Goal: Task Accomplishment & Management: Use online tool/utility

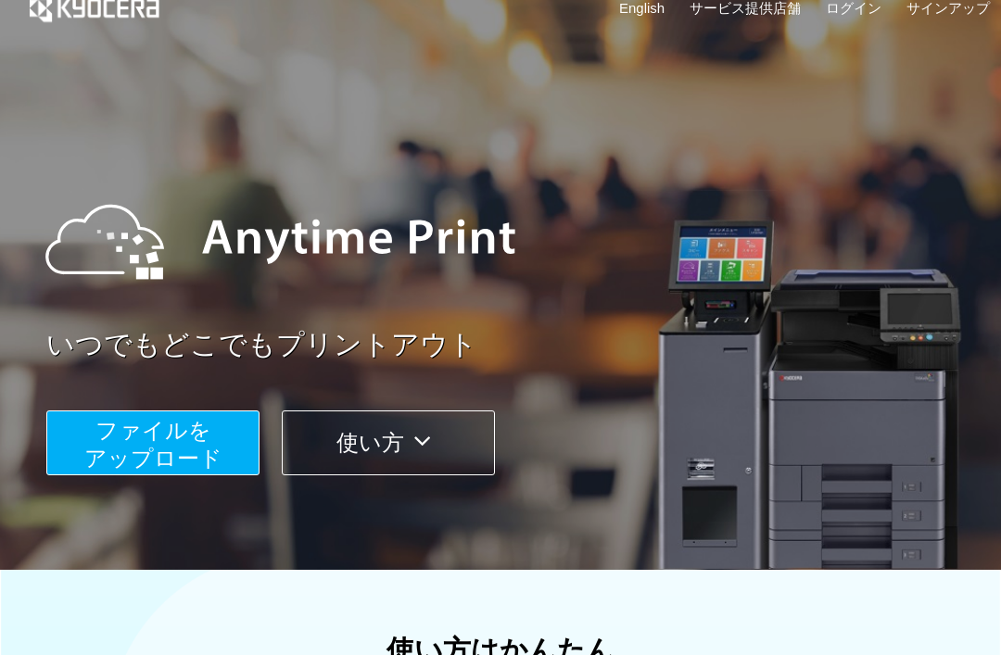
click at [126, 445] on button "ファイルを ​​アップロード" at bounding box center [152, 443] width 213 height 65
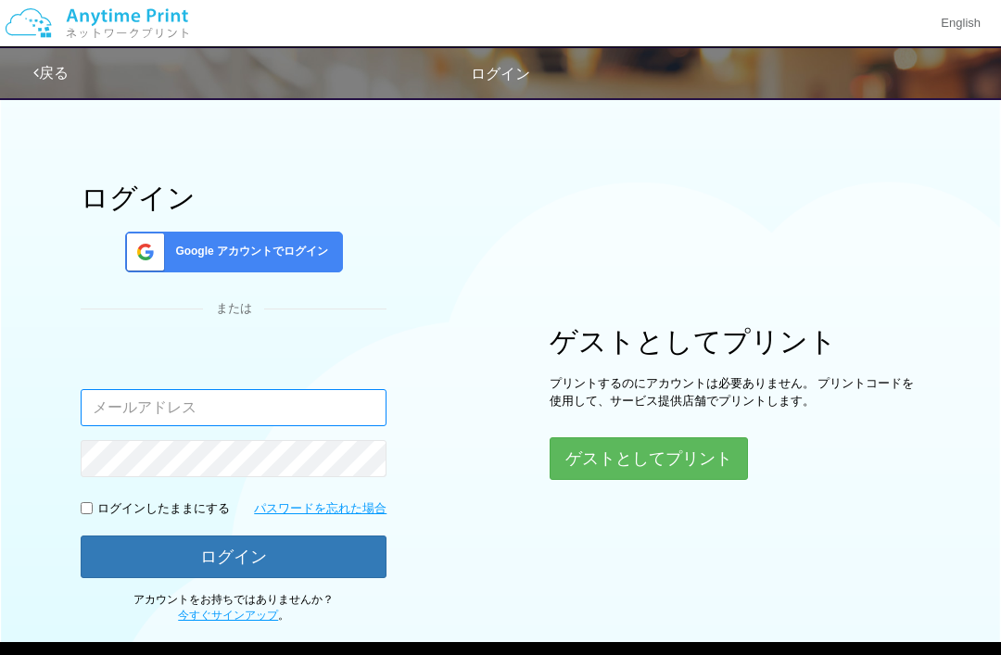
click at [117, 401] on input "email" at bounding box center [234, 407] width 306 height 37
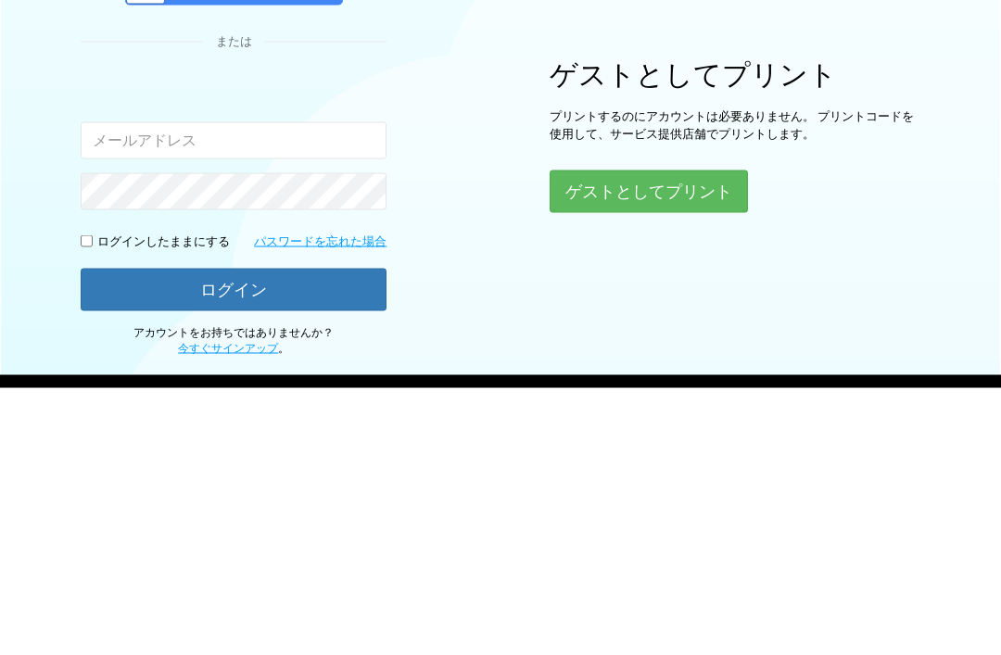
click at [692, 438] on button "ゲストとしてプリント" at bounding box center [649, 459] width 198 height 43
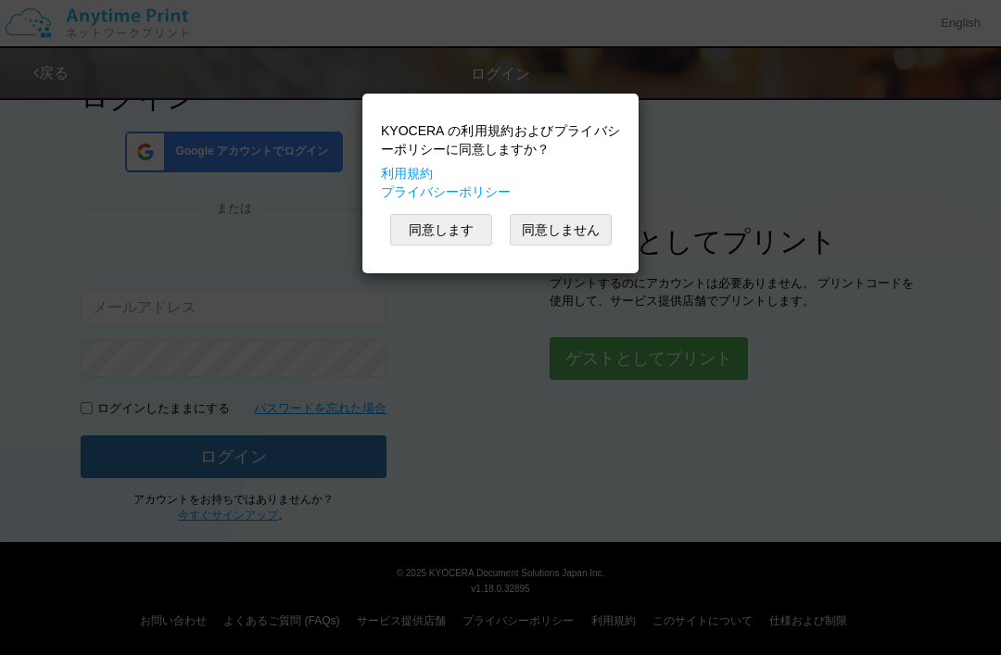
click at [438, 229] on button "同意します" at bounding box center [441, 230] width 102 height 32
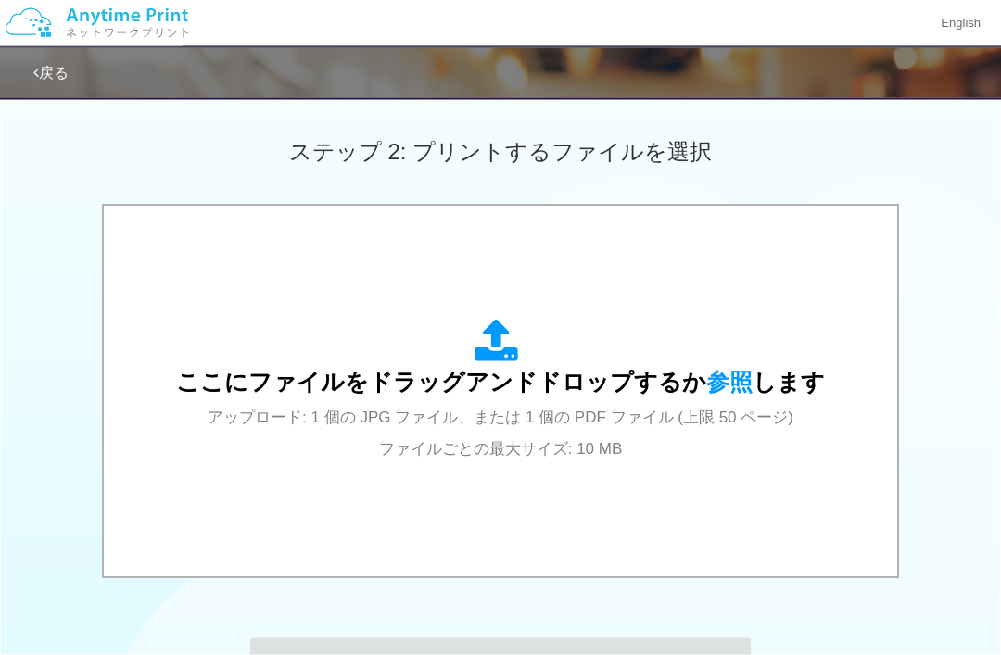
scroll to position [510, 0]
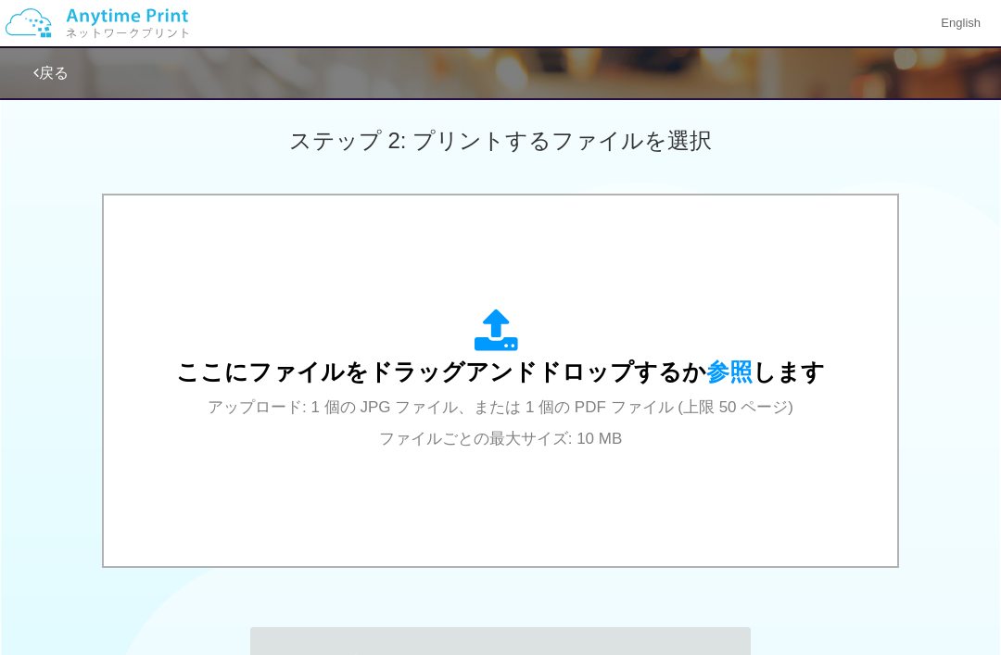
click at [514, 337] on icon at bounding box center [501, 332] width 52 height 46
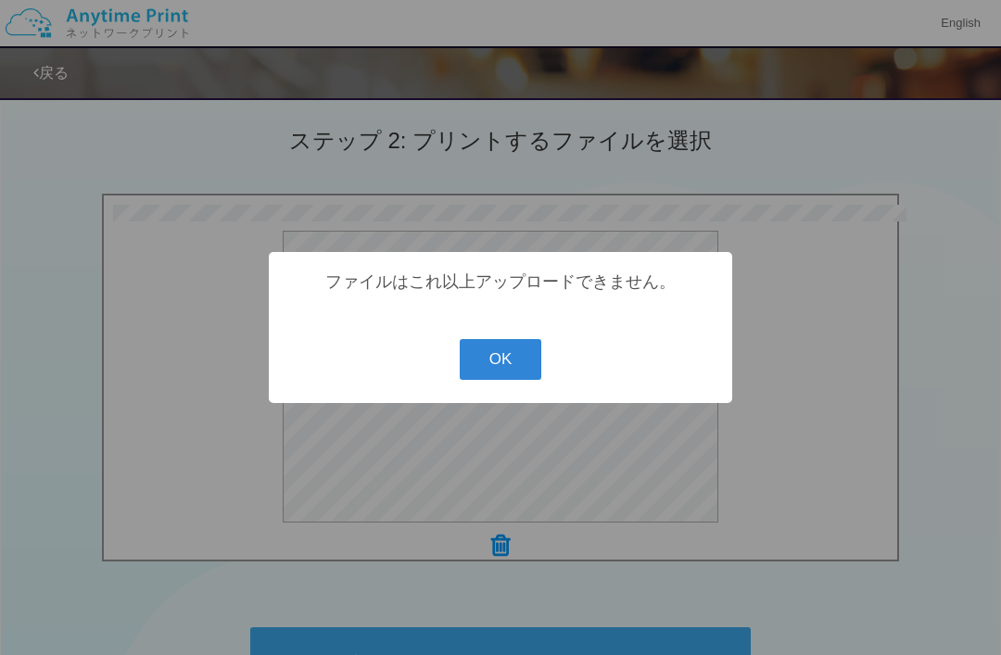
click at [511, 380] on button "OK" at bounding box center [501, 359] width 83 height 41
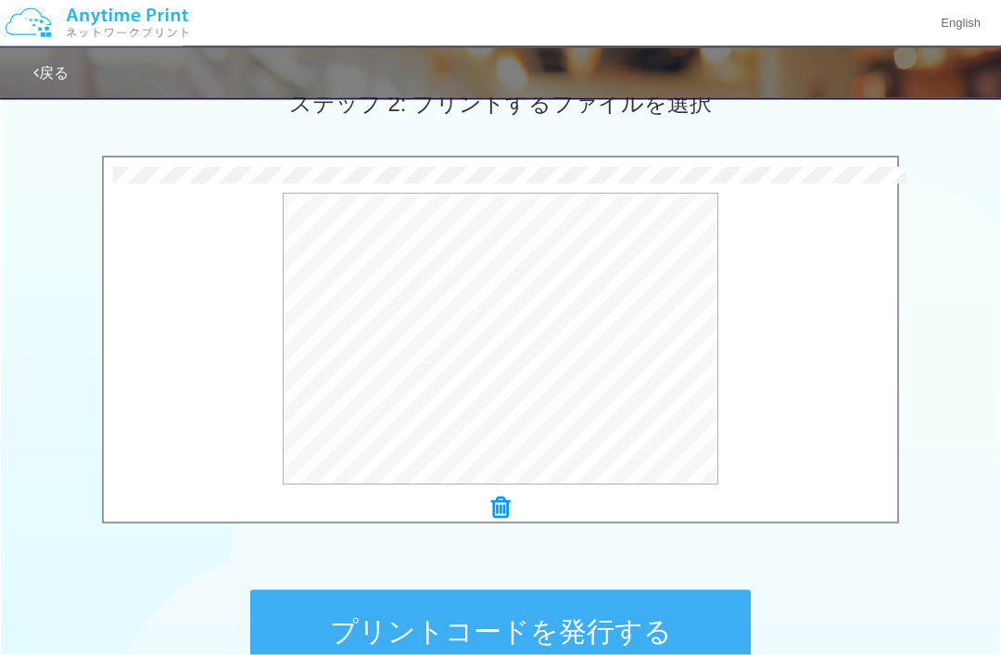
scroll to position [548, 0]
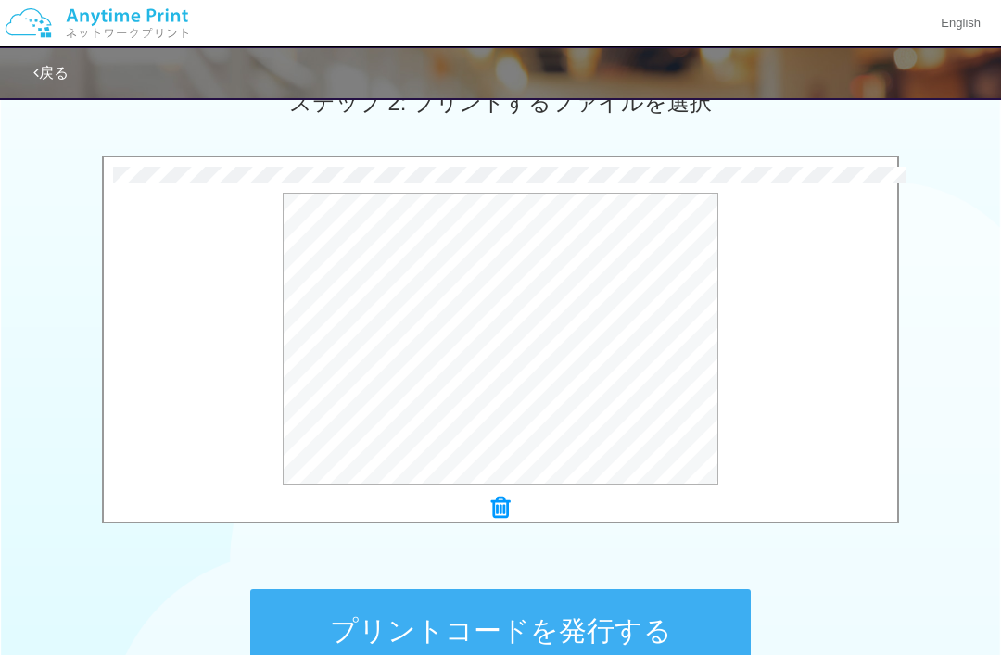
click at [496, 507] on icon at bounding box center [500, 508] width 19 height 24
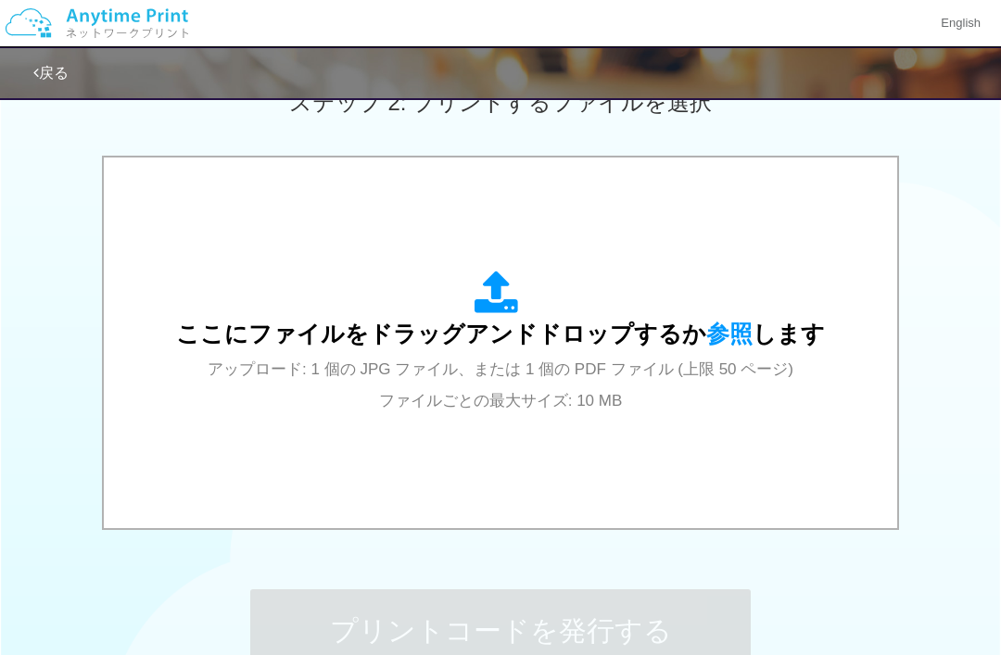
click at [641, 376] on span "アップロード: 1 個の JPG ファイル、または 1 個の PDF ファイル (上限 50 ページ) ファイルごとの最大サイズ: 10 MB" at bounding box center [501, 385] width 586 height 49
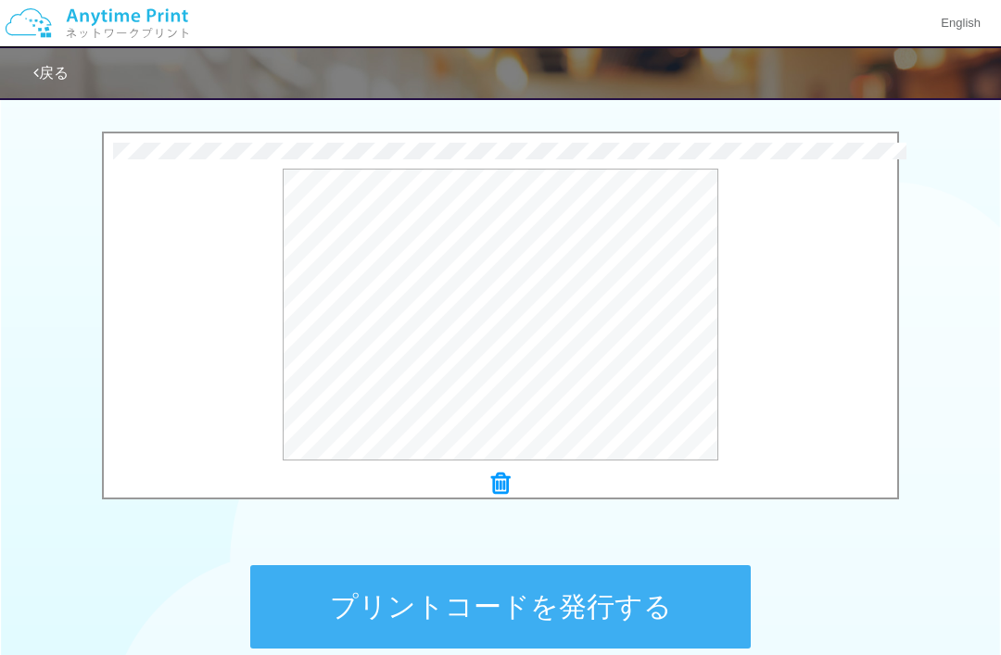
scroll to position [579, 0]
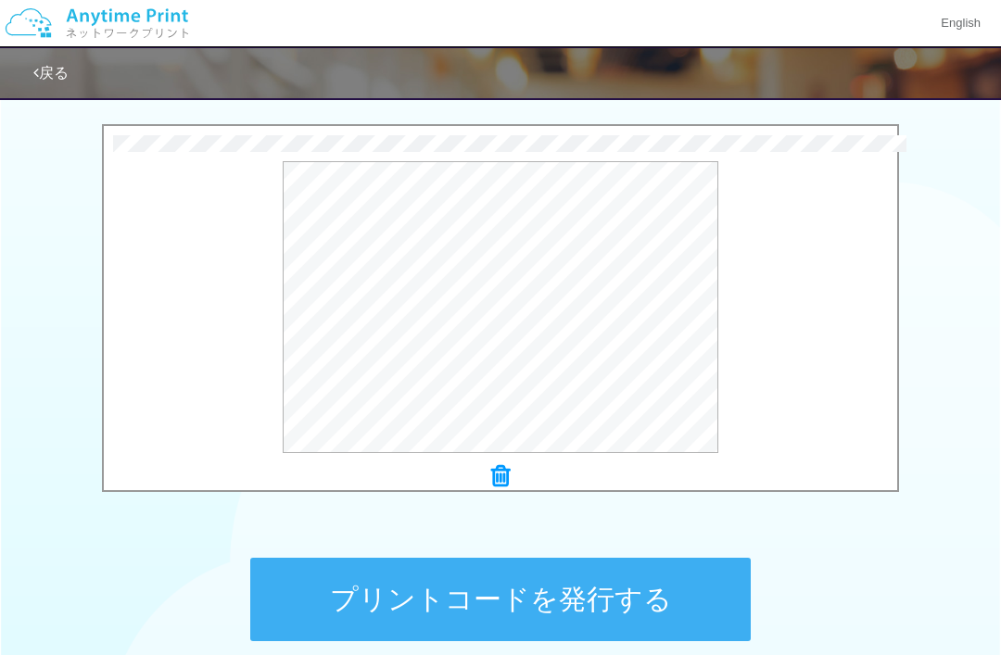
click at [680, 586] on button "プリントコードを発行する" at bounding box center [500, 599] width 501 height 83
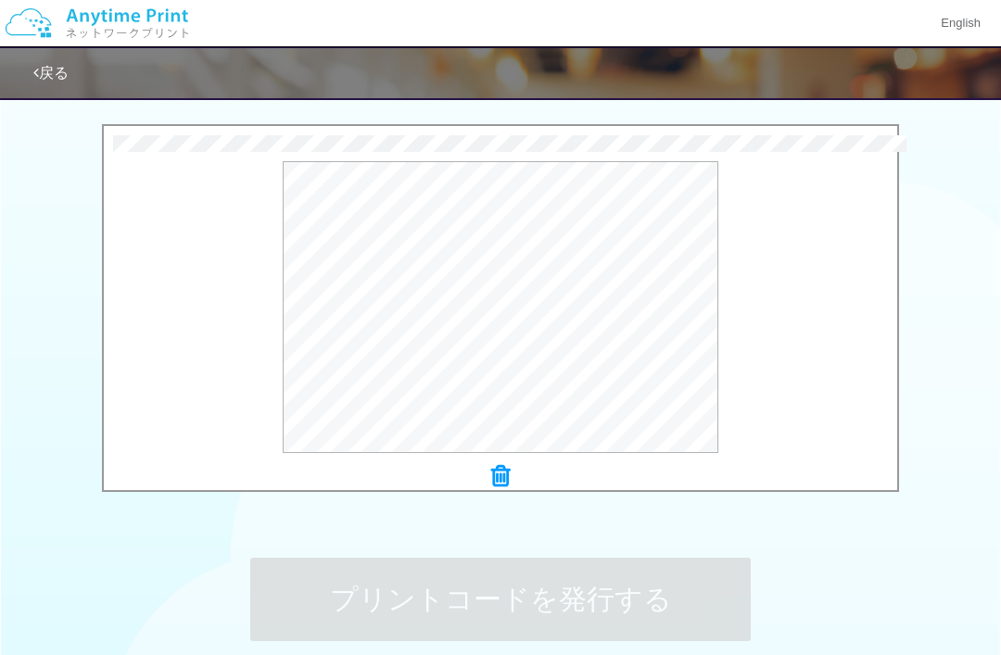
scroll to position [0, 0]
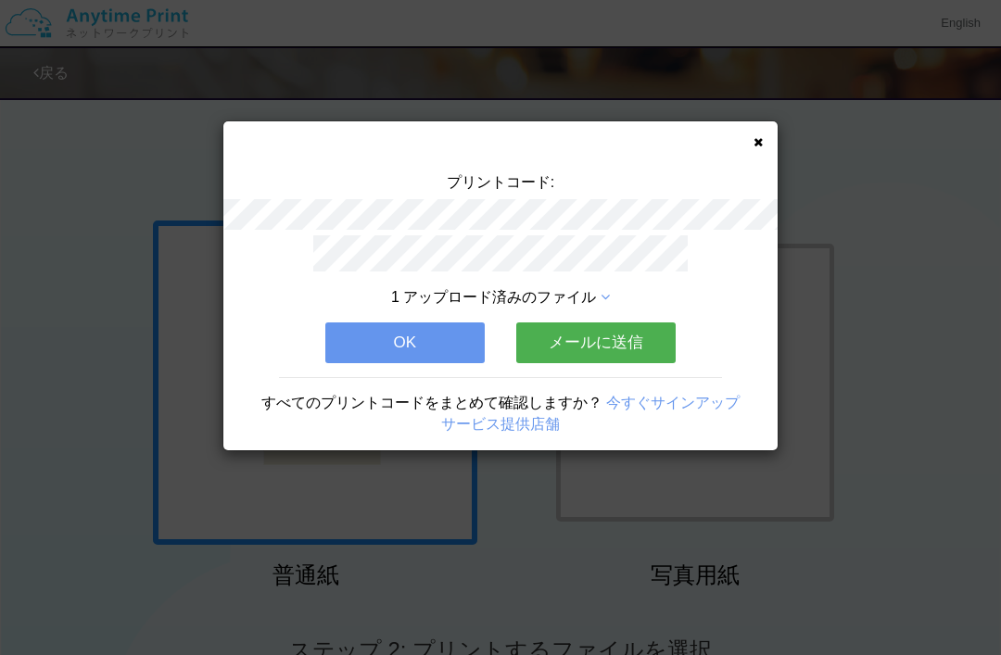
click at [499, 416] on link "サービス提供店舗" at bounding box center [500, 424] width 119 height 16
click at [756, 145] on icon at bounding box center [758, 142] width 9 height 12
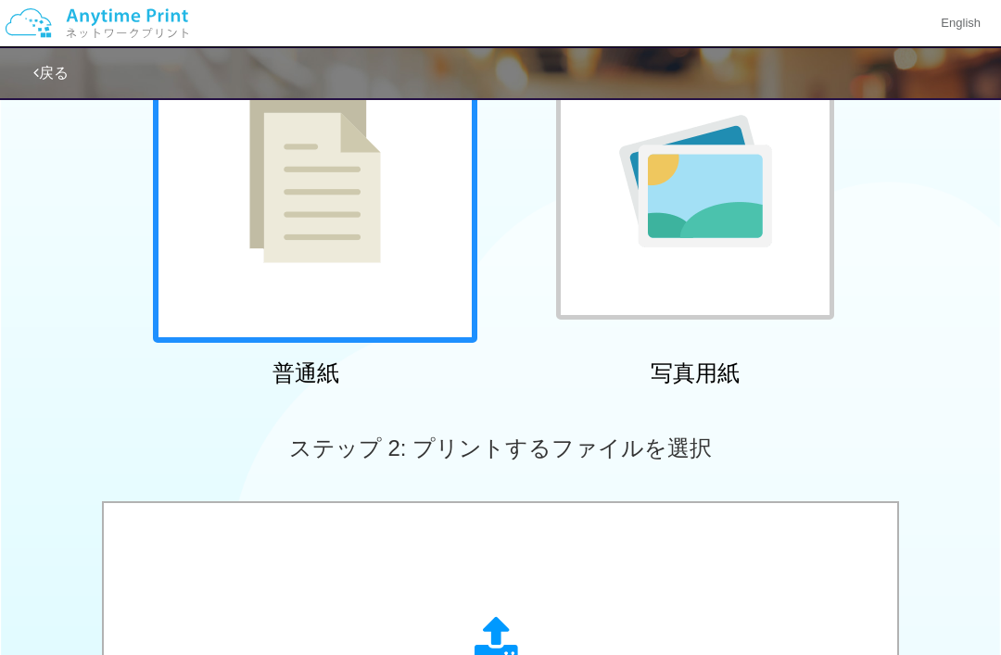
scroll to position [185, 0]
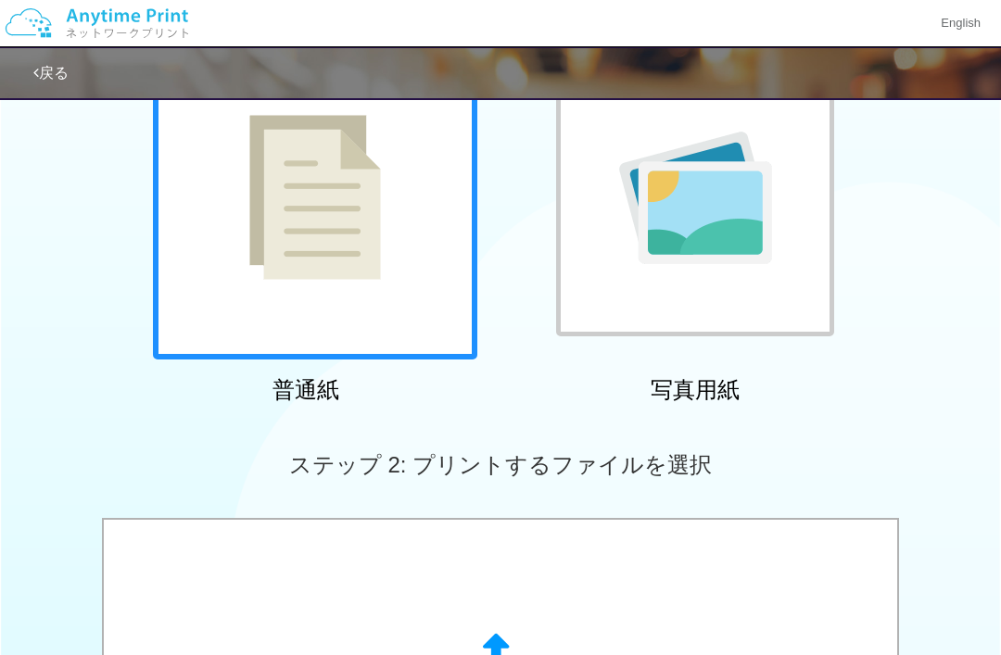
click at [48, 80] on link "戻る" at bounding box center [50, 73] width 35 height 16
